Goal: Task Accomplishment & Management: Manage account settings

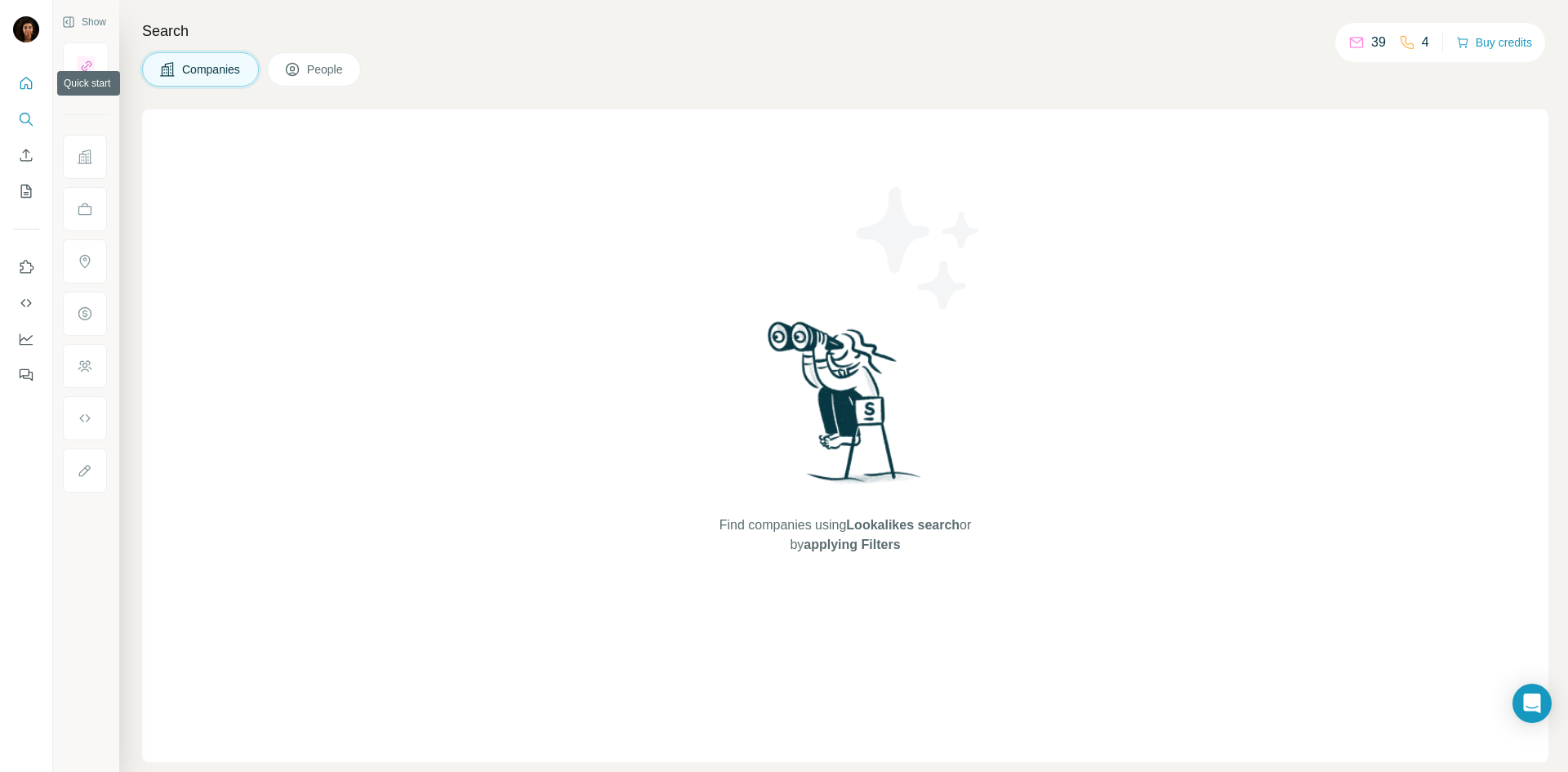
click at [28, 89] on icon "Quick start" at bounding box center [27, 83] width 12 height 12
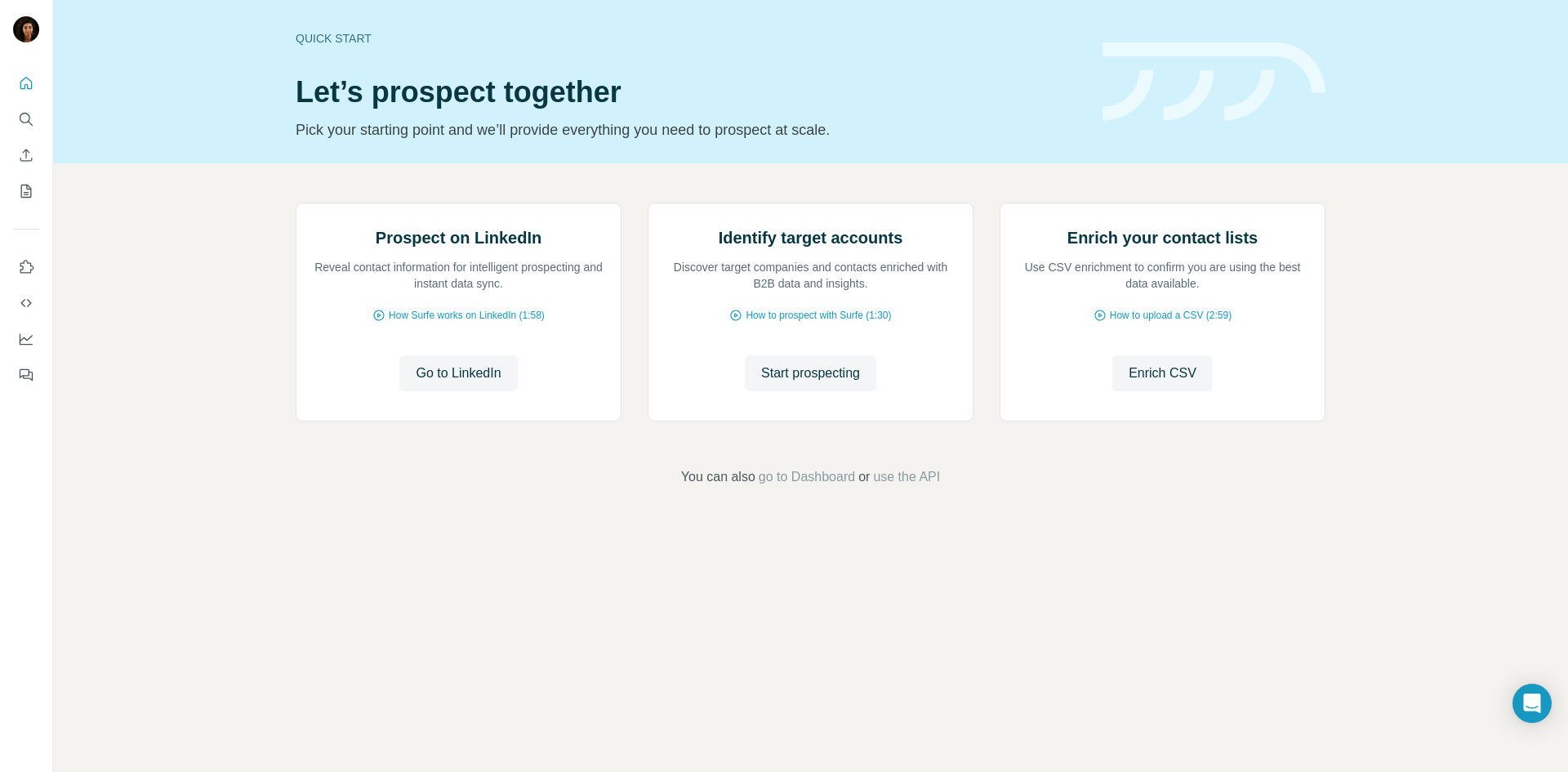
click at [208, 253] on div "Prospect on LinkedIn Reveal contact information for intelligent prospecting and…" at bounding box center [811, 344] width 1514 height 363
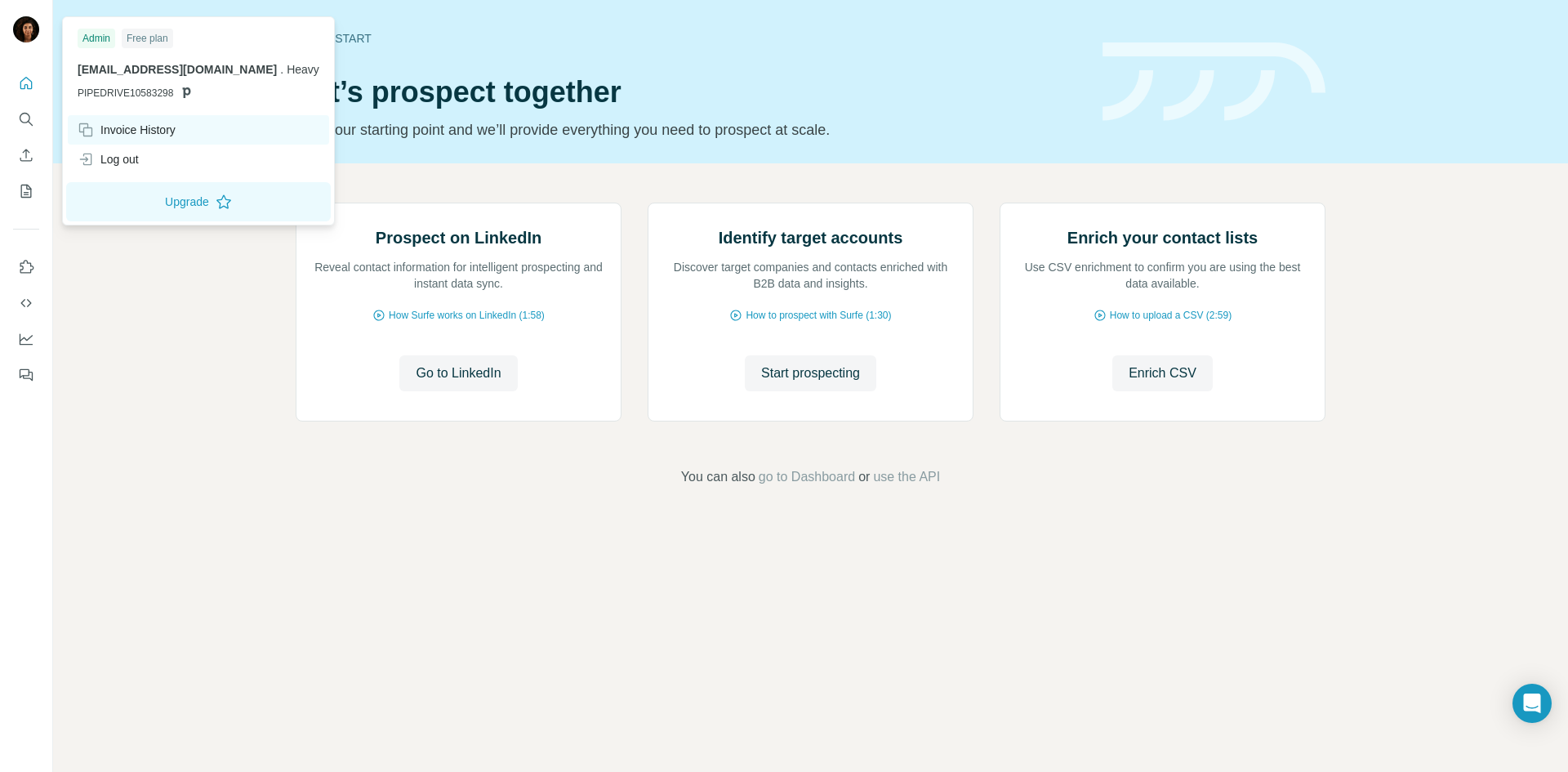
click at [153, 130] on div "Invoice History" at bounding box center [127, 129] width 98 height 16
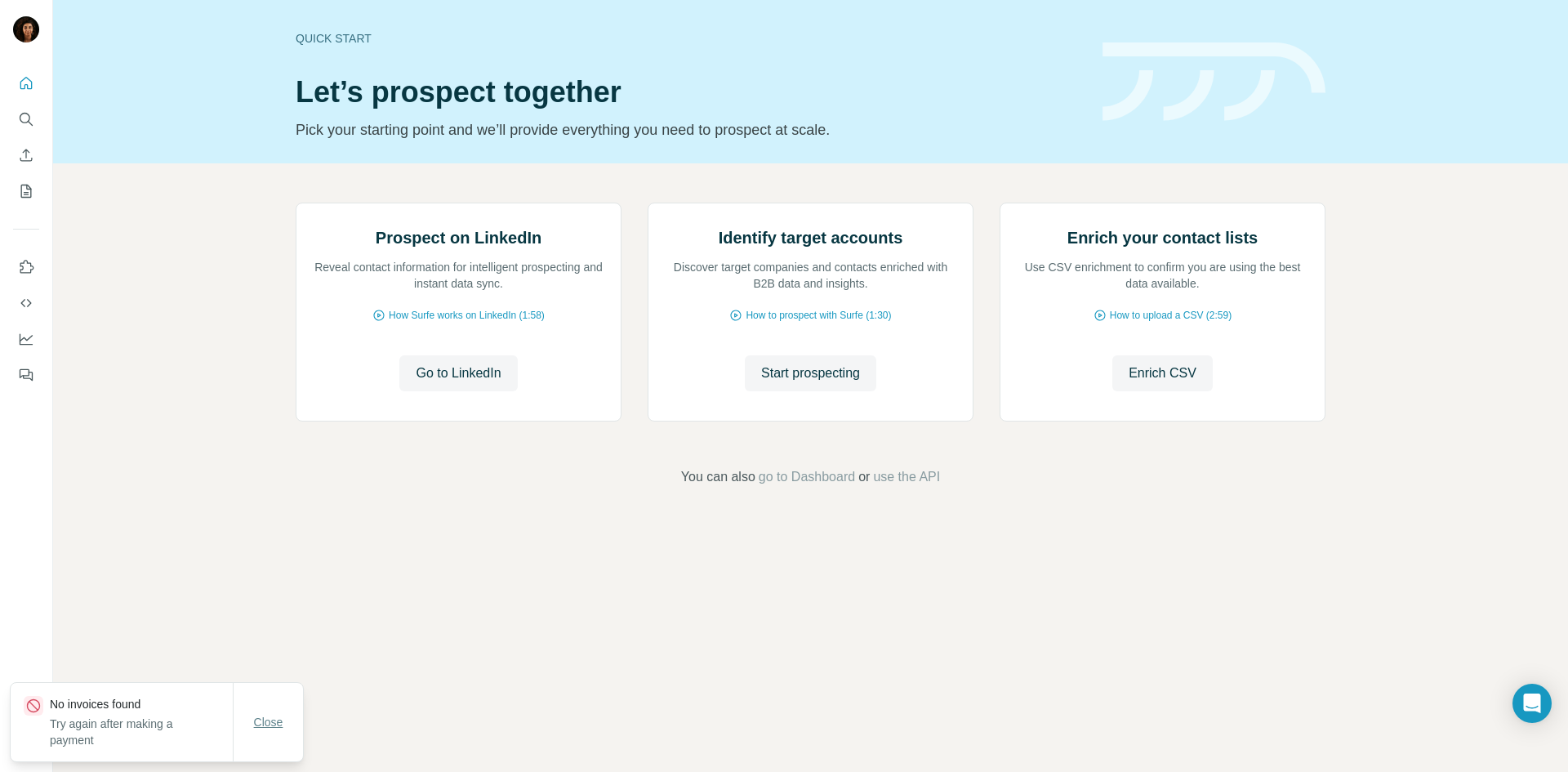
click at [261, 731] on button "Close" at bounding box center [268, 722] width 53 height 29
click at [235, 487] on footer "You can also go to Dashboard or use the API" at bounding box center [811, 477] width 1424 height 20
click at [407, 527] on div "Prospect on LinkedIn Reveal contact information for intelligent prospecting and…" at bounding box center [811, 344] width 1514 height 363
click at [225, 527] on div "Prospect on LinkedIn Reveal contact information for intelligent prospecting and…" at bounding box center [811, 344] width 1514 height 363
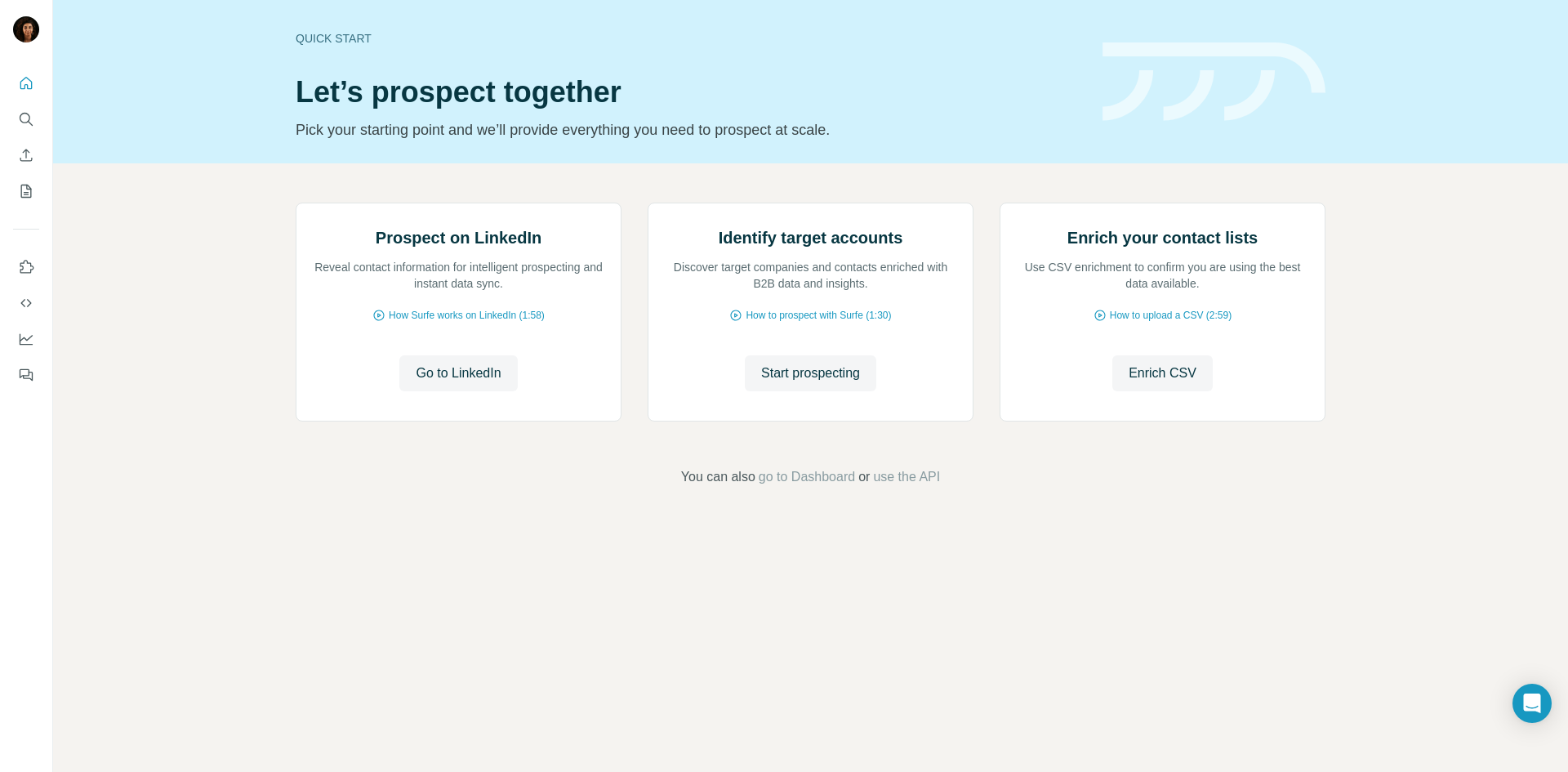
click at [221, 527] on div "Prospect on LinkedIn Reveal contact information for intelligent prospecting and…" at bounding box center [811, 344] width 1514 height 363
click at [214, 527] on div "Prospect on LinkedIn Reveal contact information for intelligent prospecting and…" at bounding box center [811, 344] width 1514 height 363
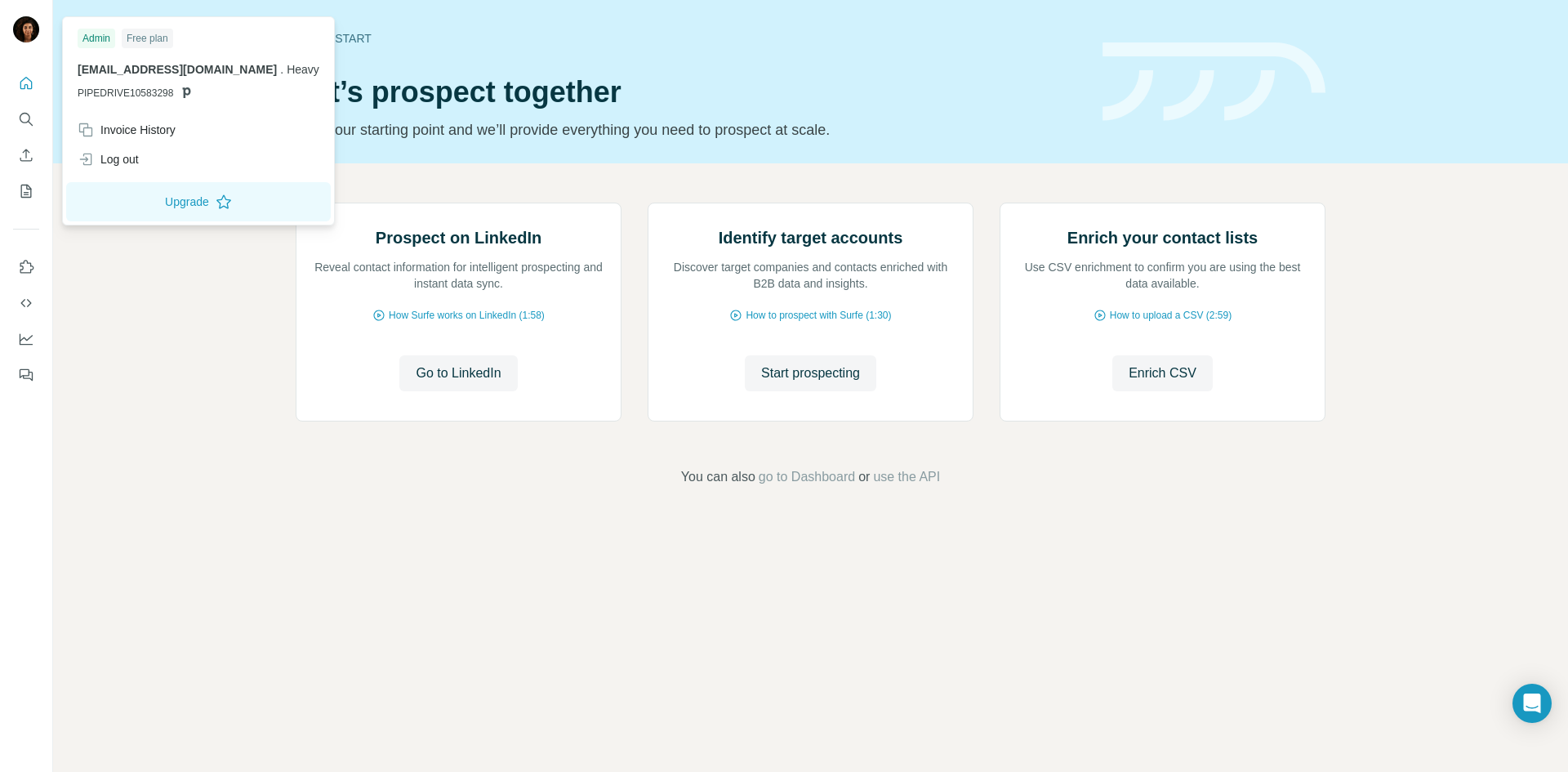
click at [26, 22] on img at bounding box center [26, 29] width 26 height 26
click at [109, 38] on div "Admin" at bounding box center [96, 38] width 37 height 20
click at [156, 193] on button "Upgrade" at bounding box center [198, 202] width 265 height 39
